Goal: Check status: Check status

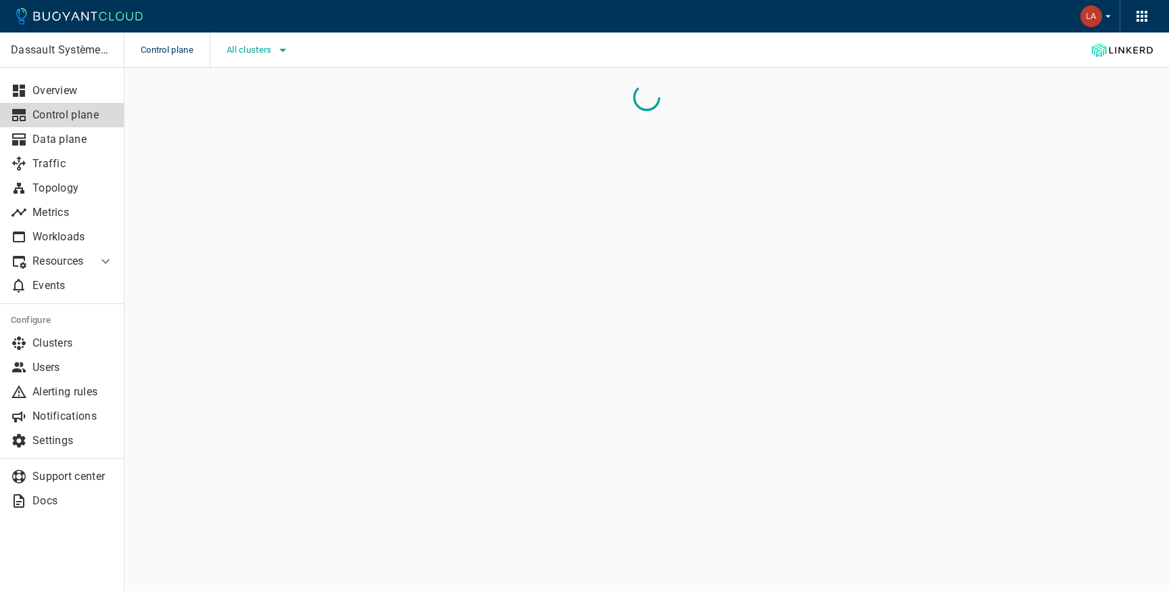
click at [264, 52] on span "All clusters" at bounding box center [251, 50] width 48 height 11
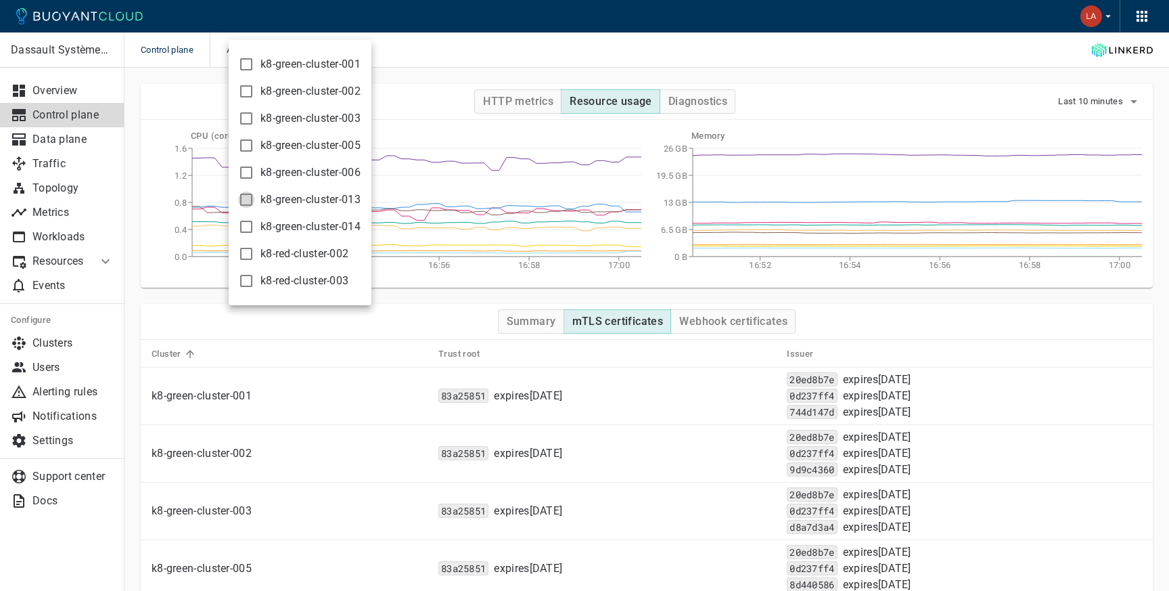
click at [244, 199] on input "k8-green-cluster-013" at bounding box center [246, 199] width 16 height 16
checkbox input "true"
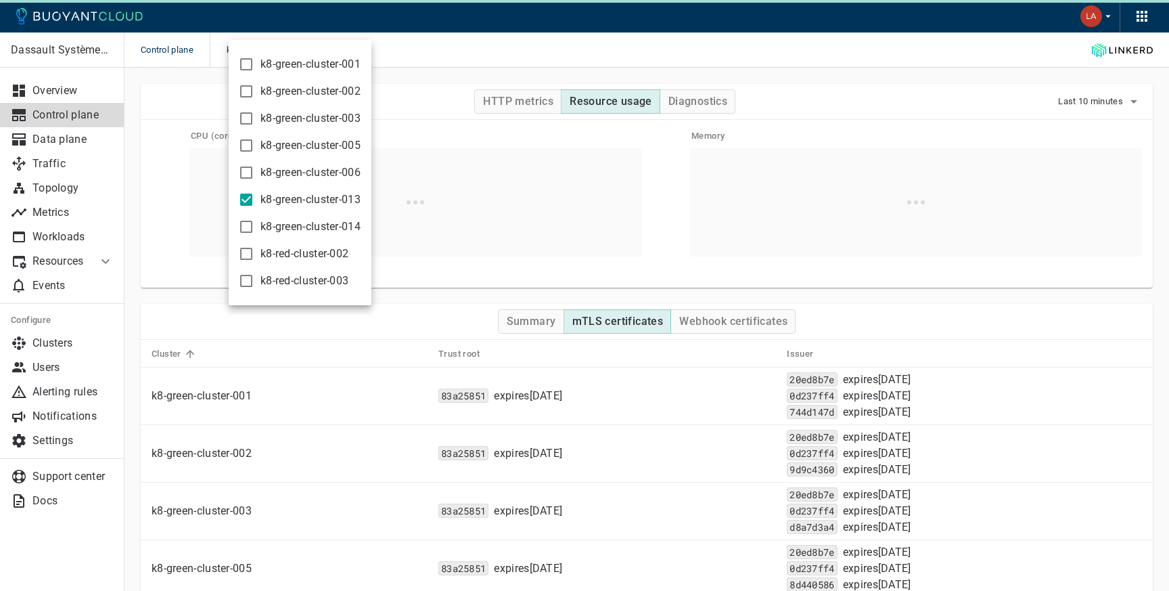
click at [517, 43] on div at bounding box center [584, 295] width 1169 height 591
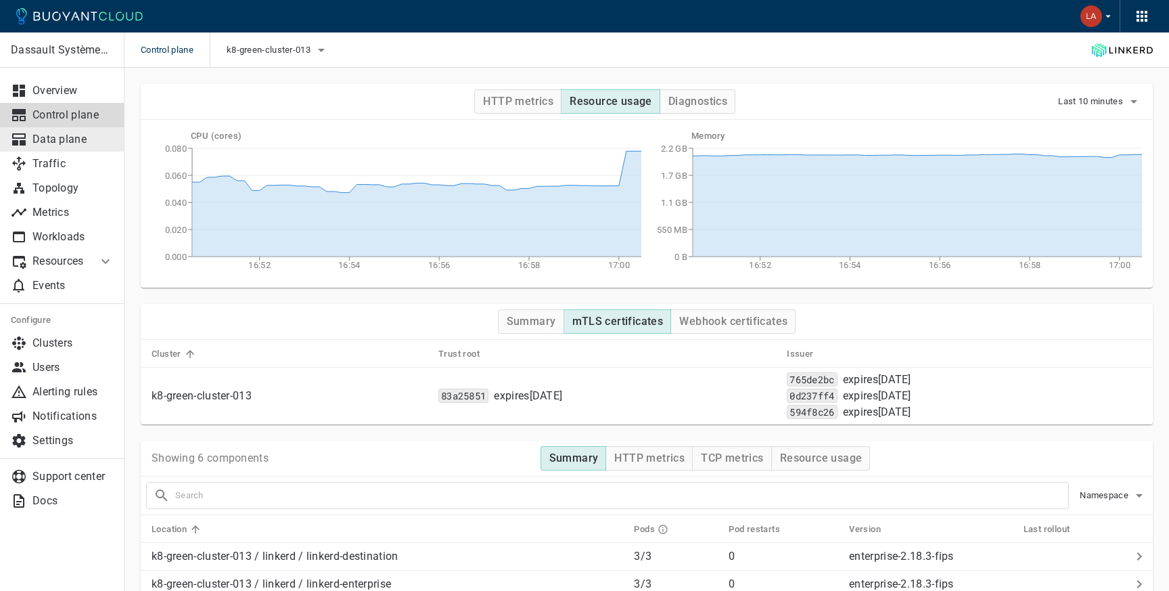
click at [81, 139] on p "Data plane" at bounding box center [72, 140] width 81 height 14
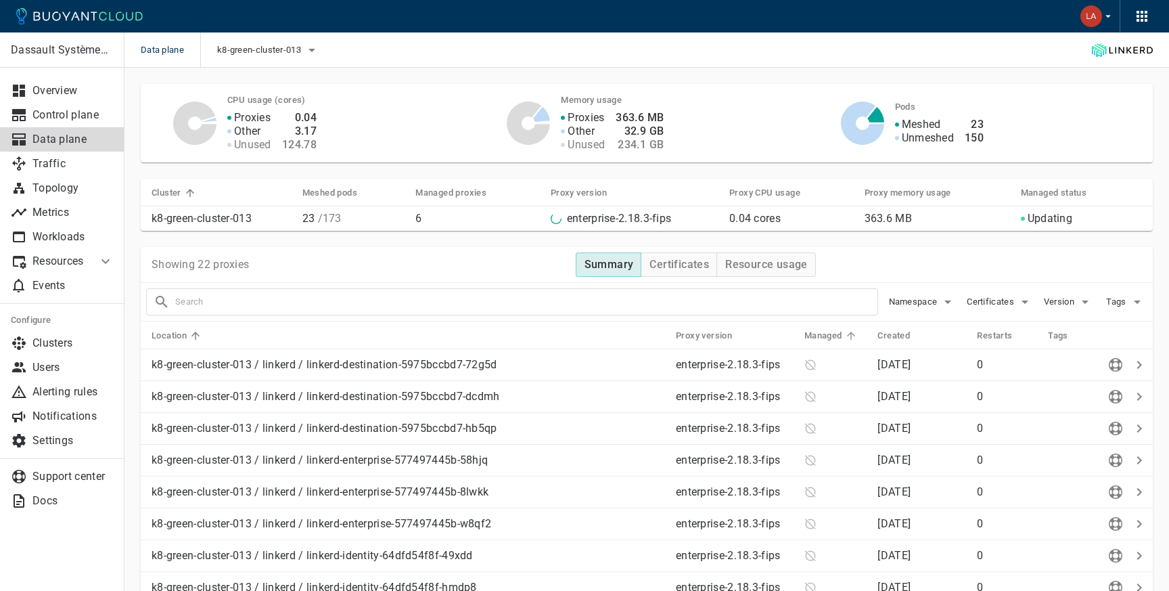
click at [829, 338] on h5 "Managed" at bounding box center [823, 335] width 38 height 11
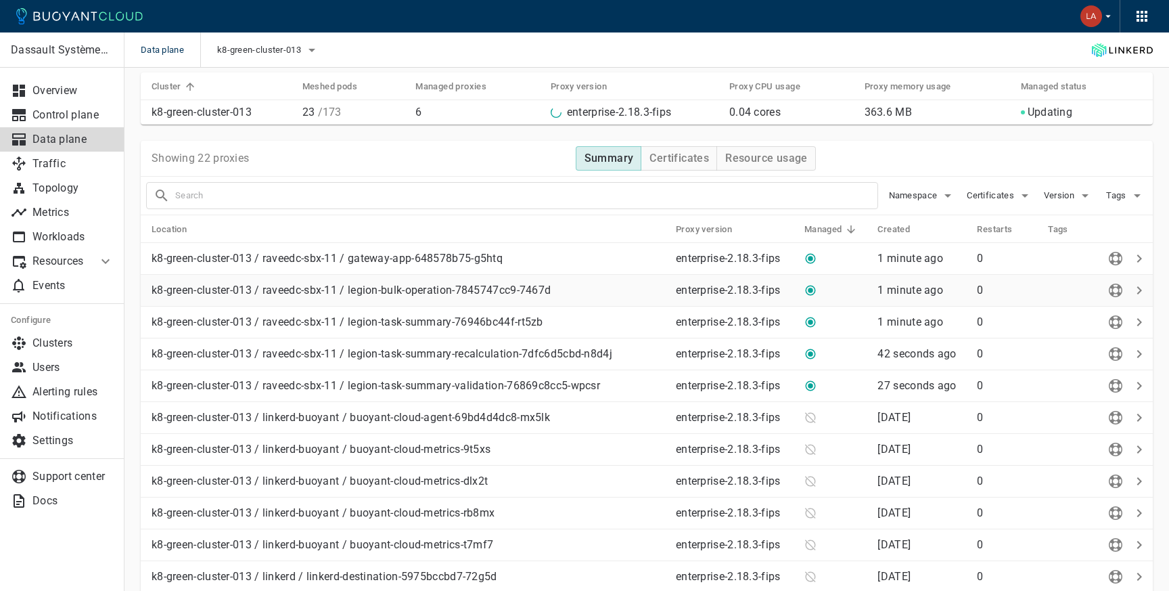
scroll to position [154, 0]
